Goal: Complete application form: Complete application form

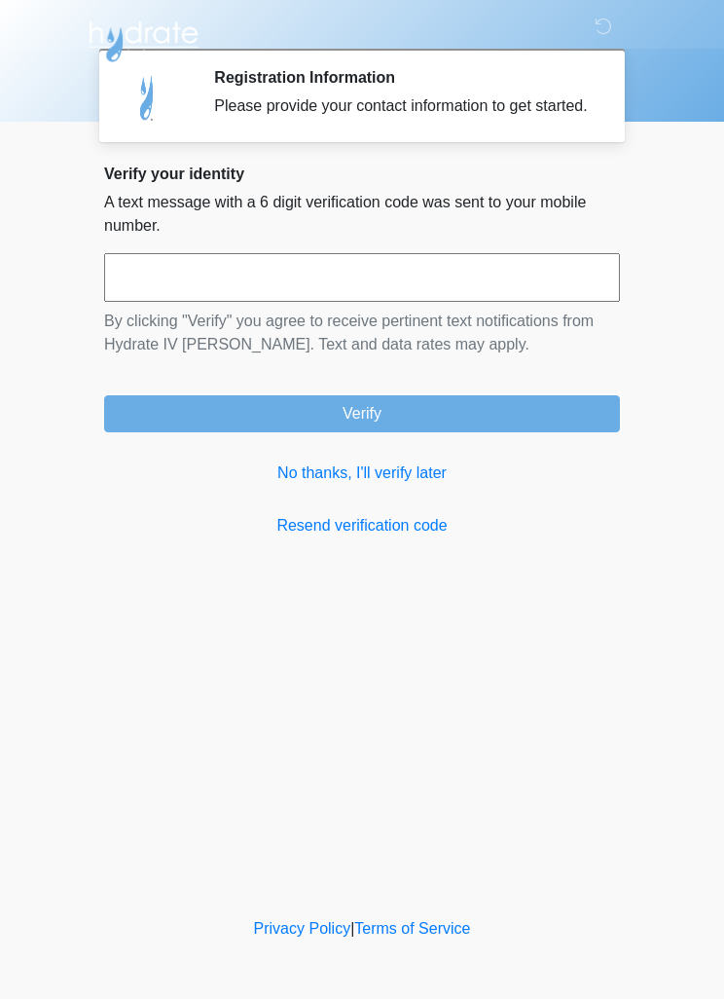
click at [399, 485] on link "No thanks, I'll verify later" at bounding box center [362, 473] width 516 height 23
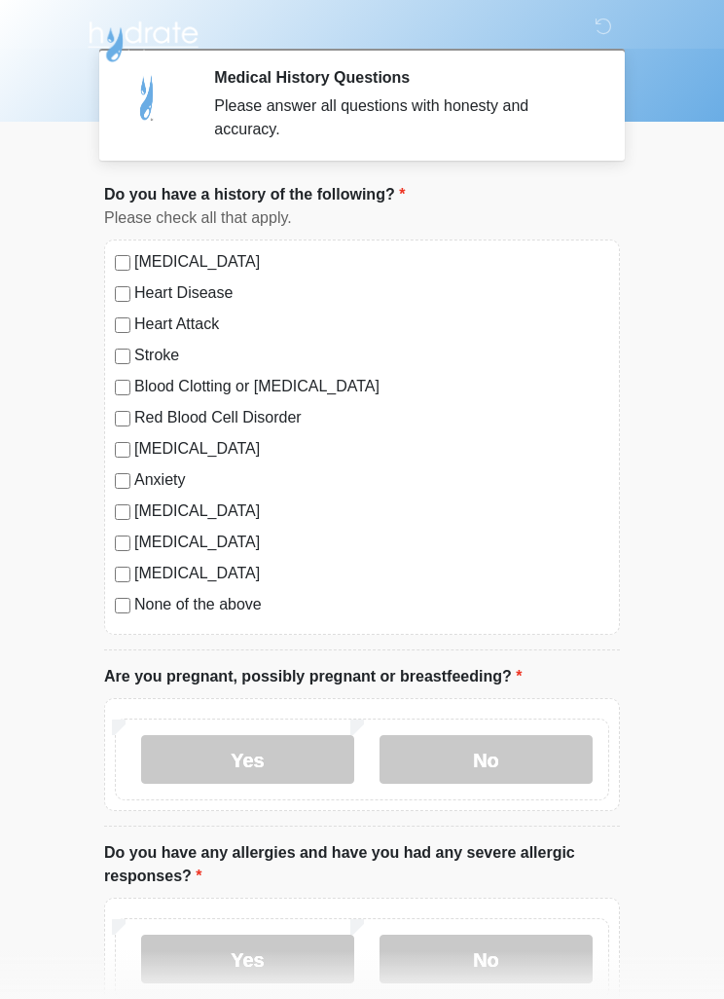
click at [492, 758] on label "No" at bounding box center [486, 759] width 213 height 49
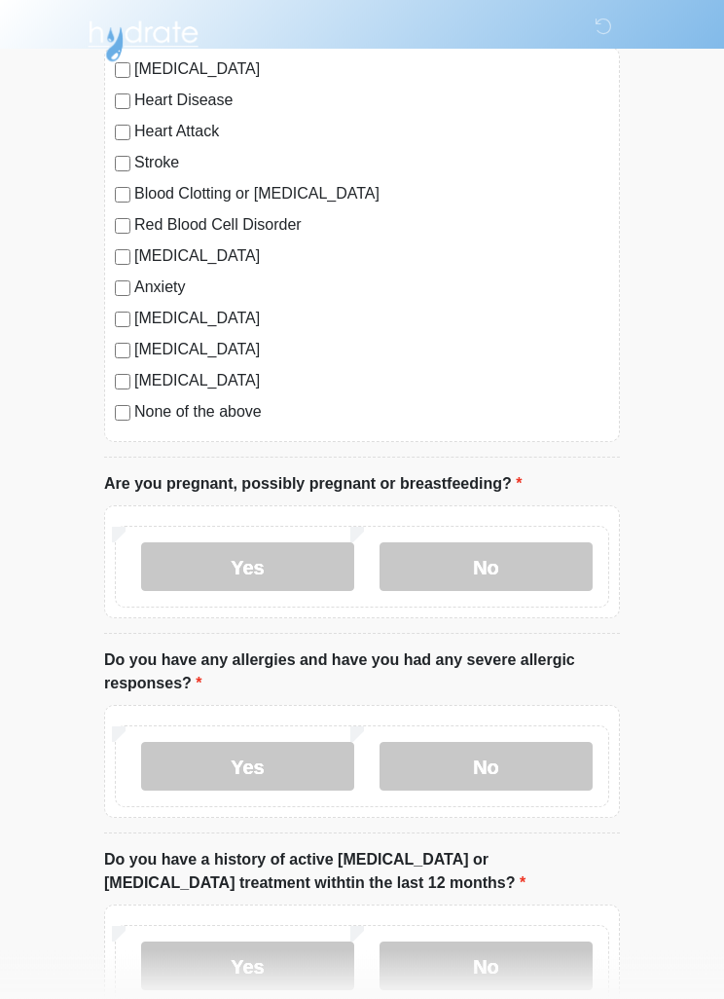
scroll to position [193, 0]
click at [557, 761] on label "No" at bounding box center [486, 766] width 213 height 49
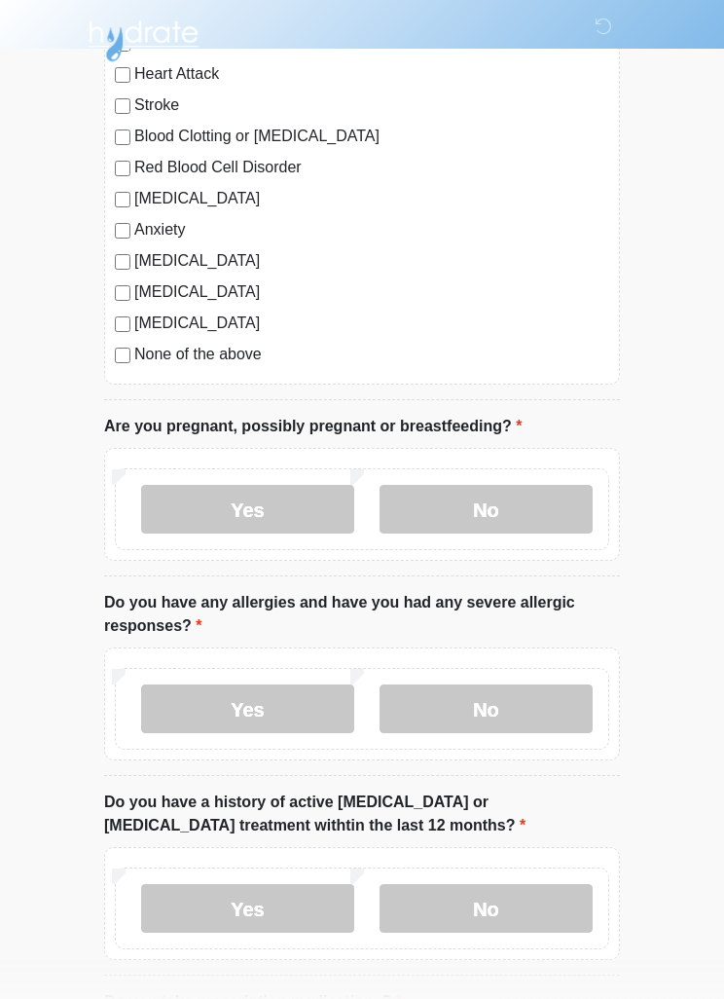
scroll to position [267, 0]
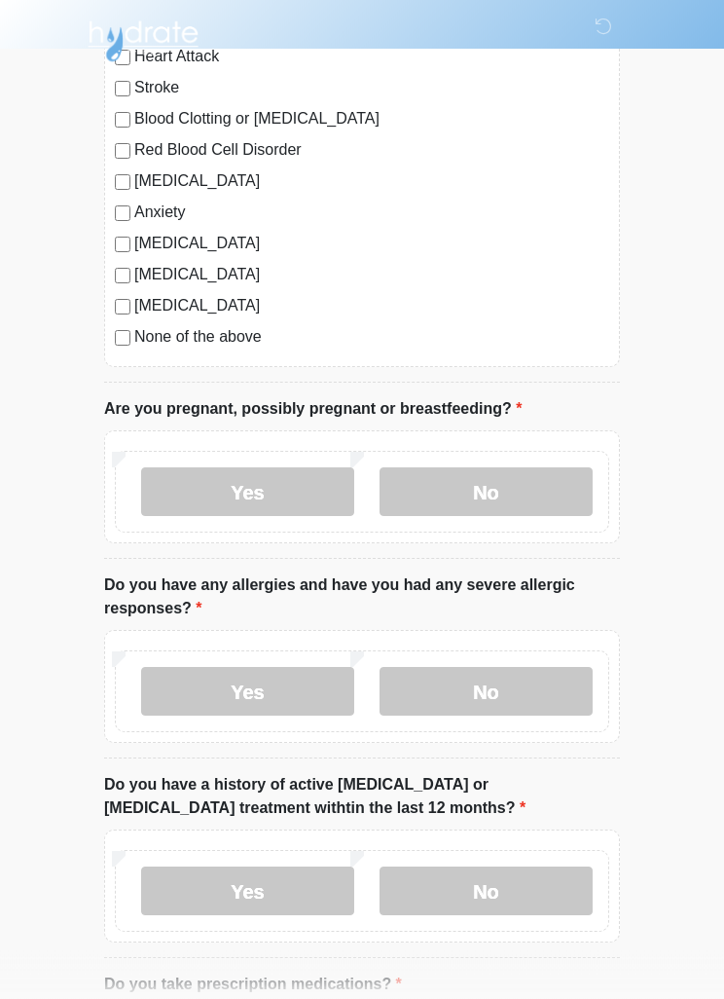
click at [536, 888] on label "No" at bounding box center [486, 892] width 213 height 49
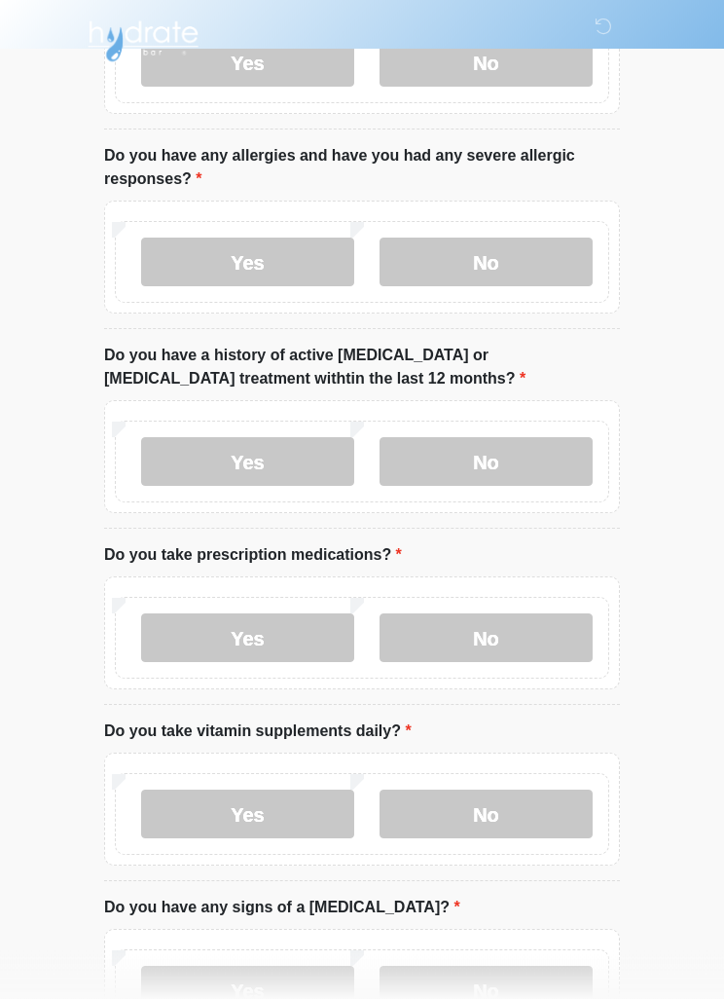
scroll to position [697, 0]
click at [269, 629] on label "Yes" at bounding box center [247, 637] width 213 height 49
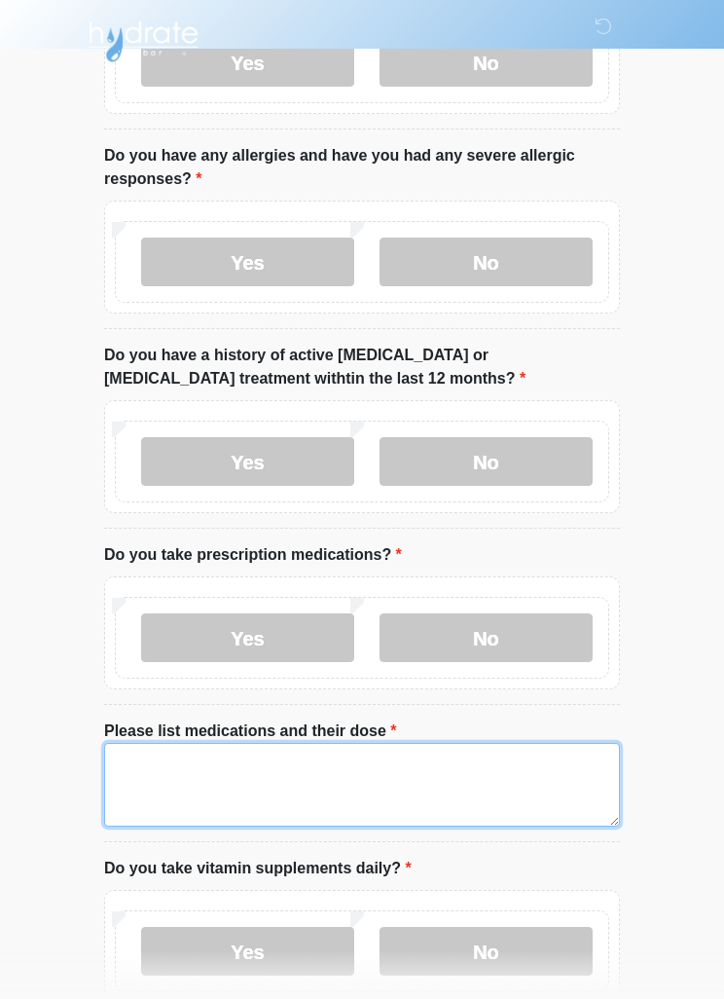
click at [334, 765] on textarea "Please list medications and their dose" at bounding box center [362, 785] width 516 height 84
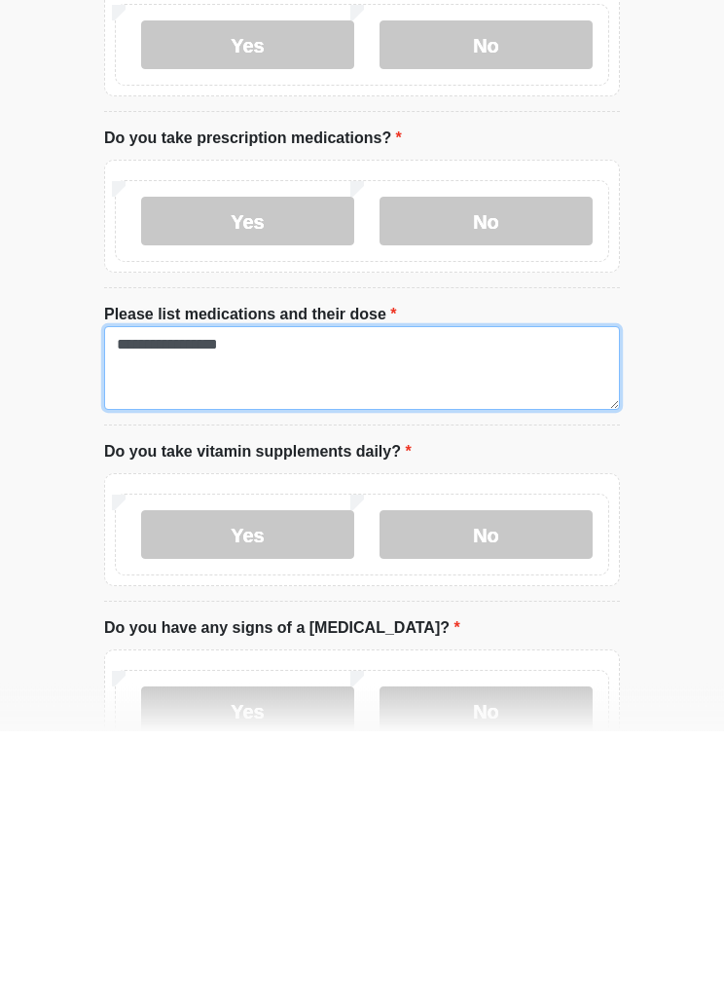
type textarea "**********"
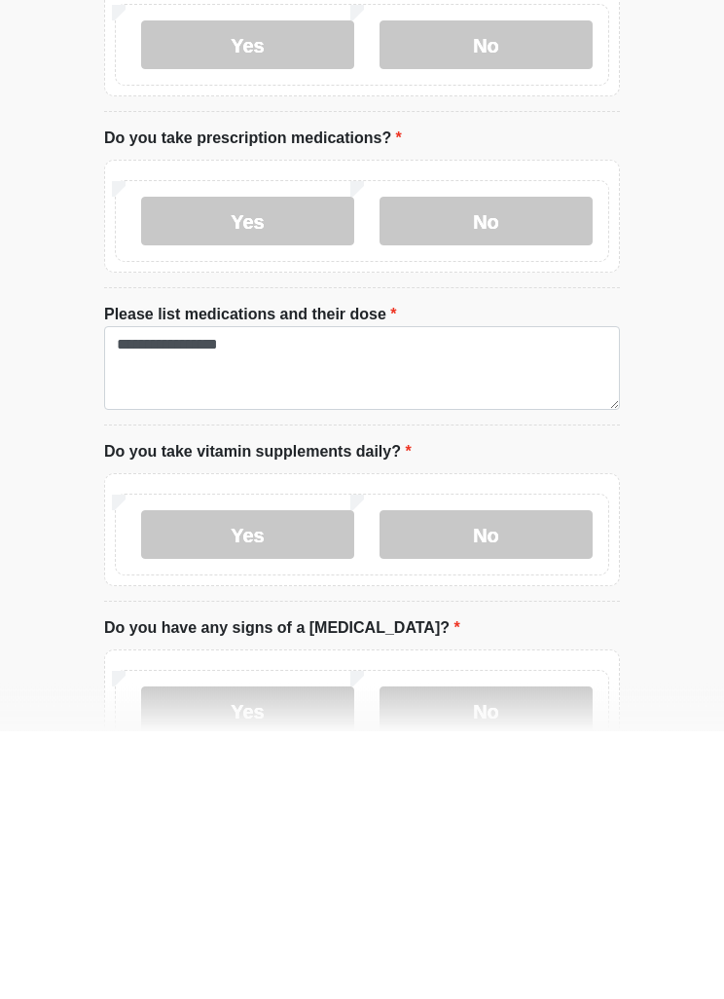
click at [249, 779] on label "Yes" at bounding box center [247, 803] width 213 height 49
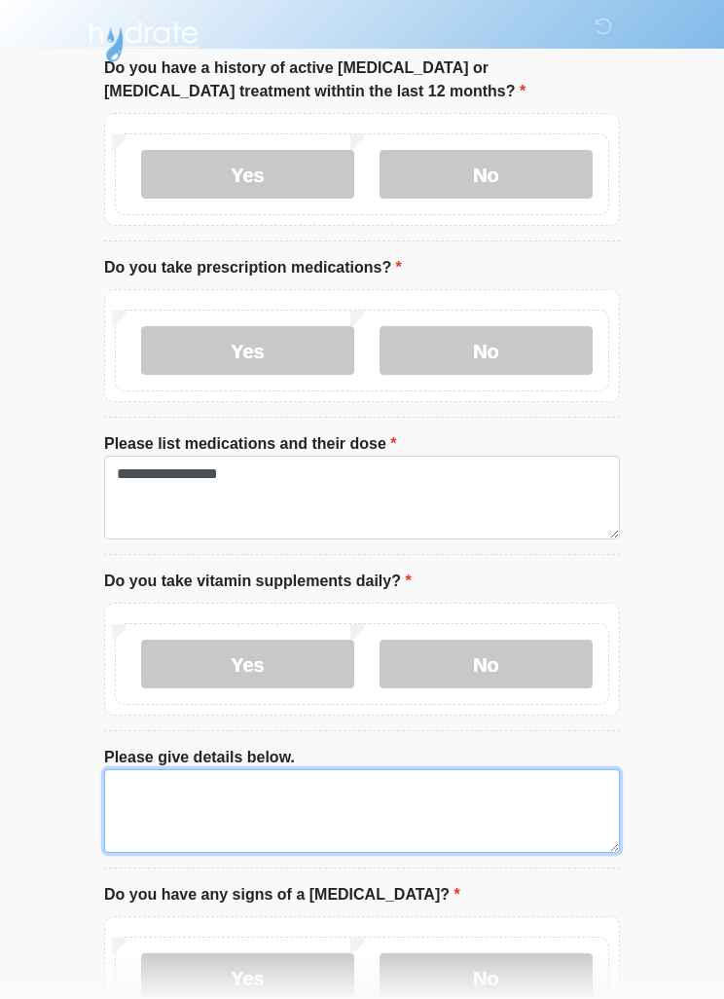
click at [330, 795] on textarea "Please give details below." at bounding box center [362, 811] width 516 height 84
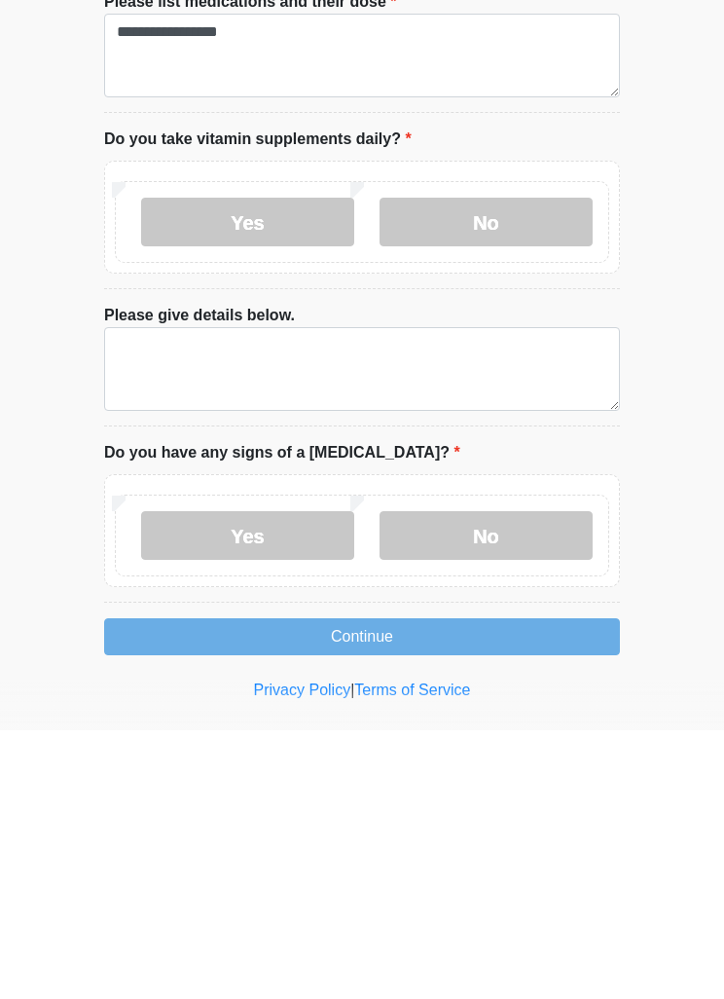
click at [529, 466] on label "No" at bounding box center [486, 490] width 213 height 49
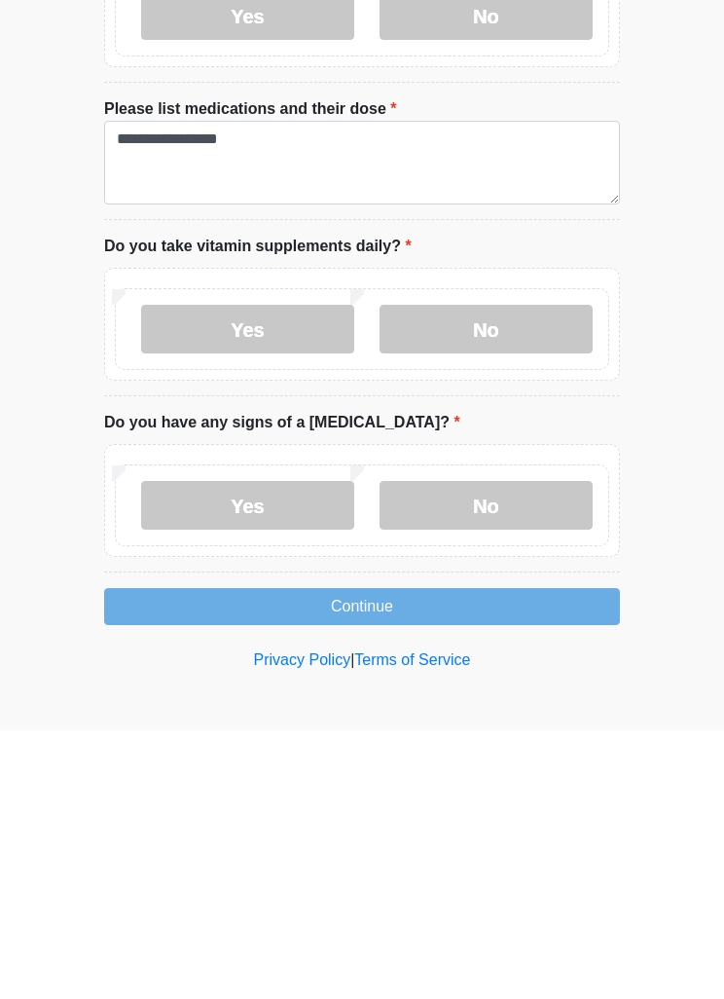
scroll to position [984, 0]
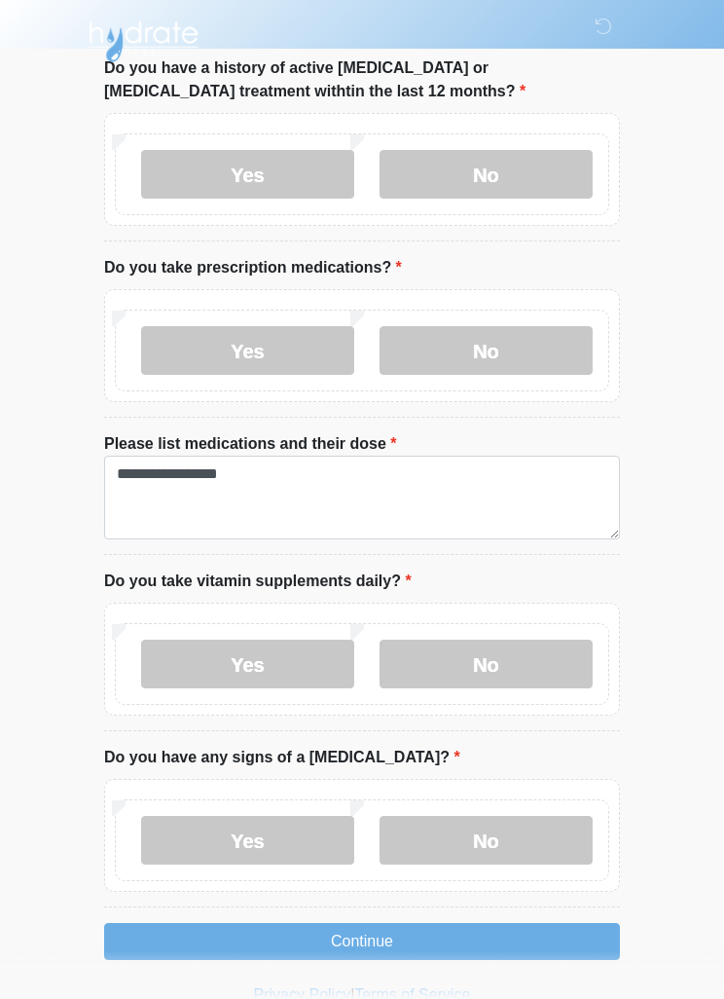
click at [542, 830] on label "No" at bounding box center [486, 840] width 213 height 49
click at [404, 933] on button "Continue" at bounding box center [362, 941] width 516 height 37
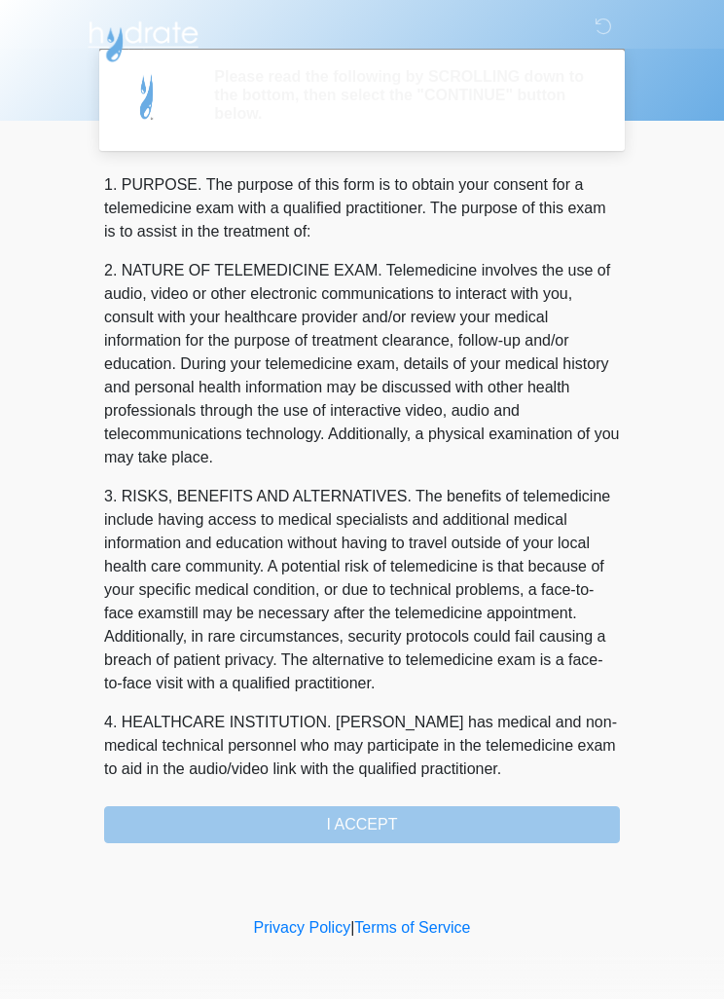
scroll to position [0, 0]
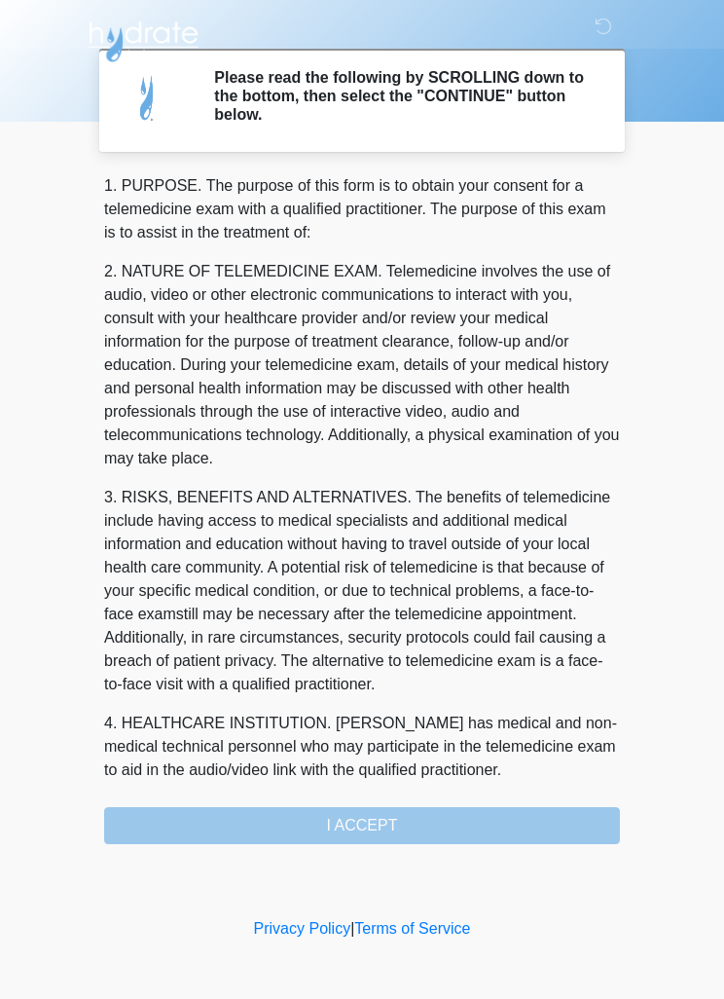
click at [424, 826] on div "1. PURPOSE. The purpose of this form is to obtain your consent for a telemedici…" at bounding box center [362, 509] width 516 height 670
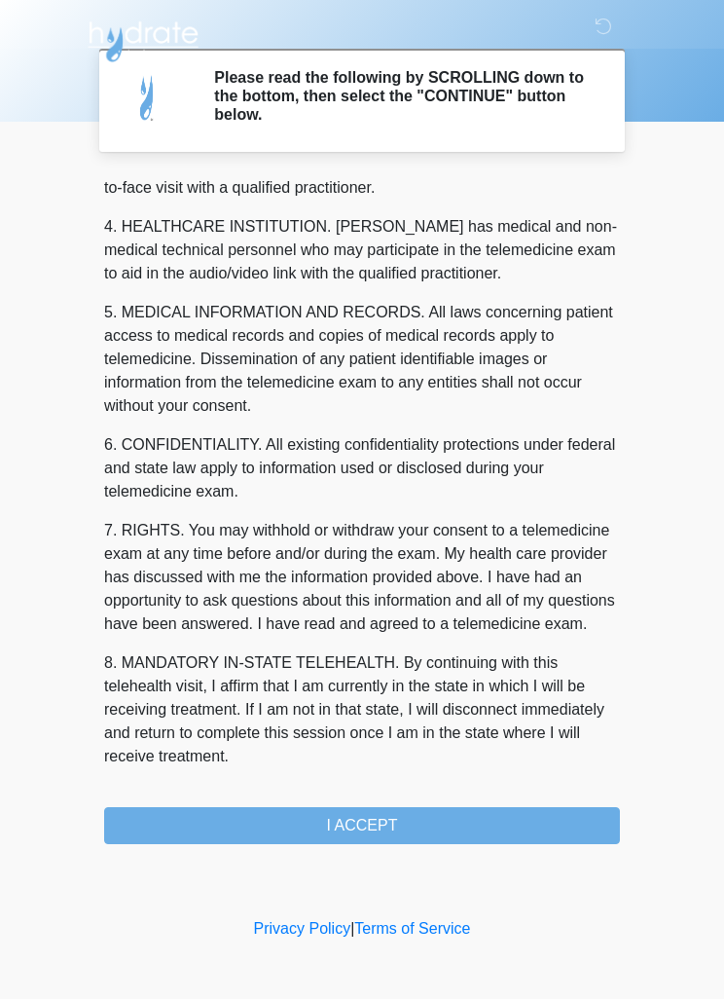
click at [406, 812] on button "I ACCEPT" at bounding box center [362, 825] width 516 height 37
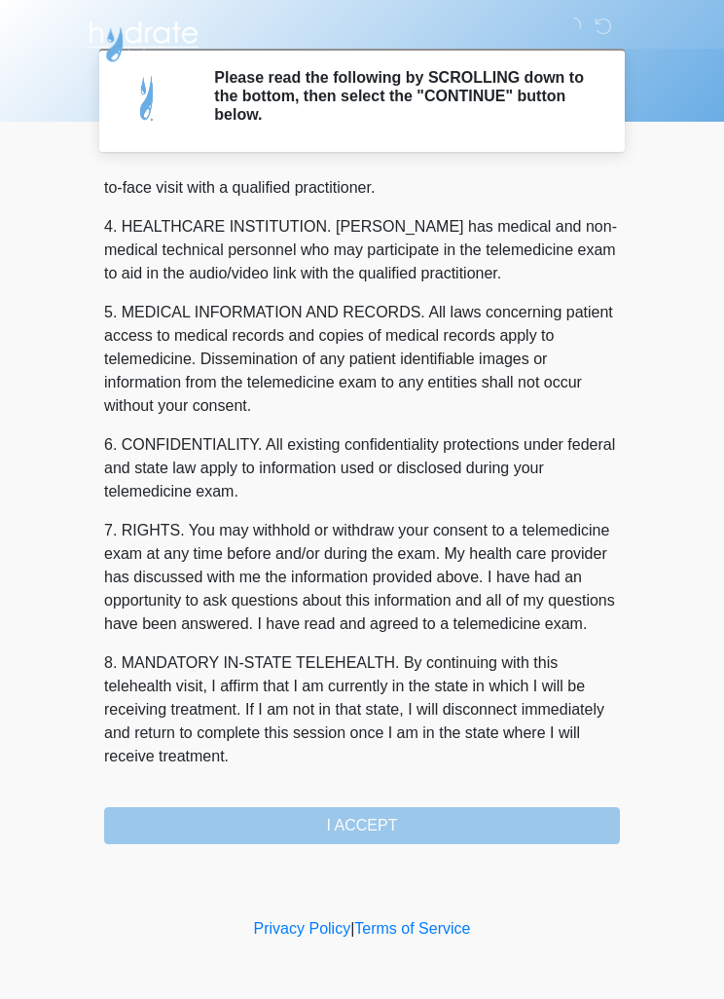
scroll to position [543, 0]
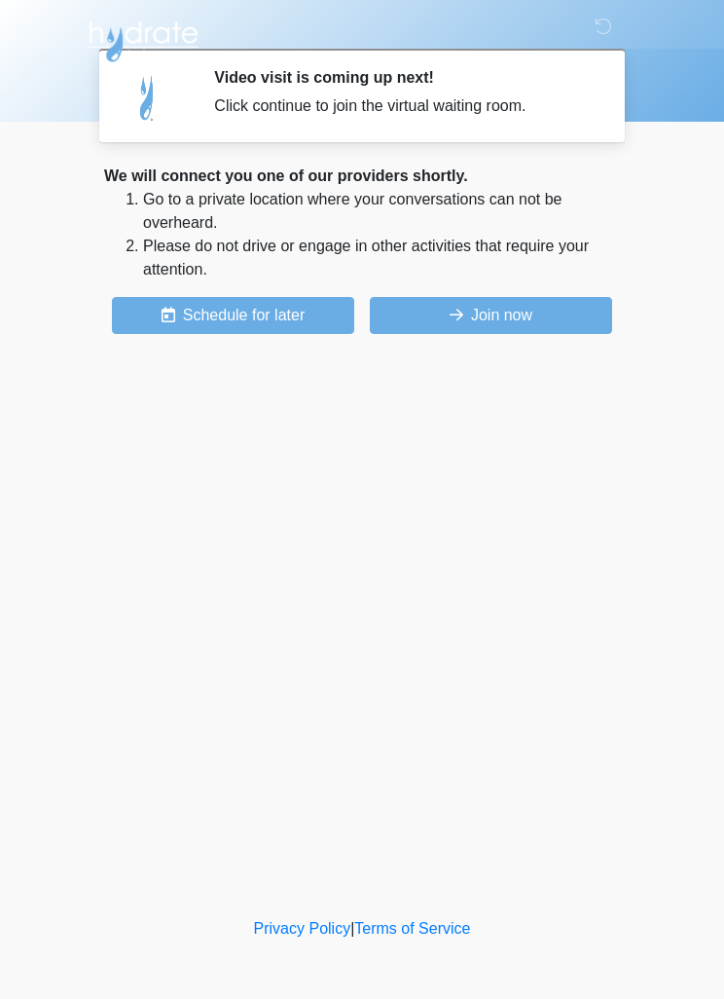
click at [536, 312] on button "Join now" at bounding box center [491, 315] width 242 height 37
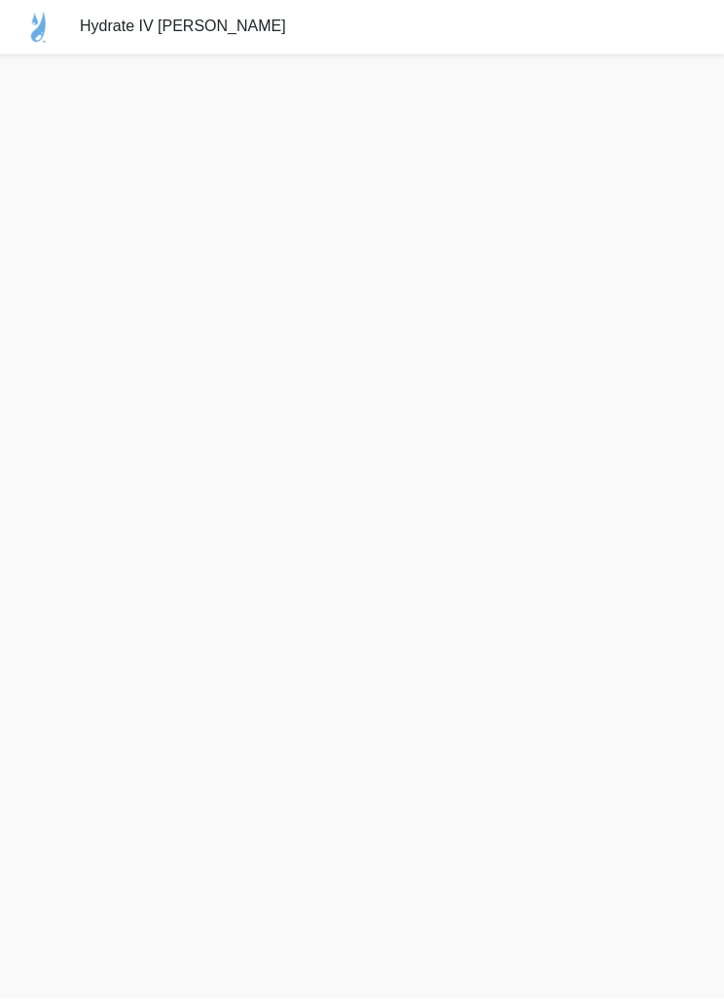
scroll to position [44, 0]
